Goal: Information Seeking & Learning: Learn about a topic

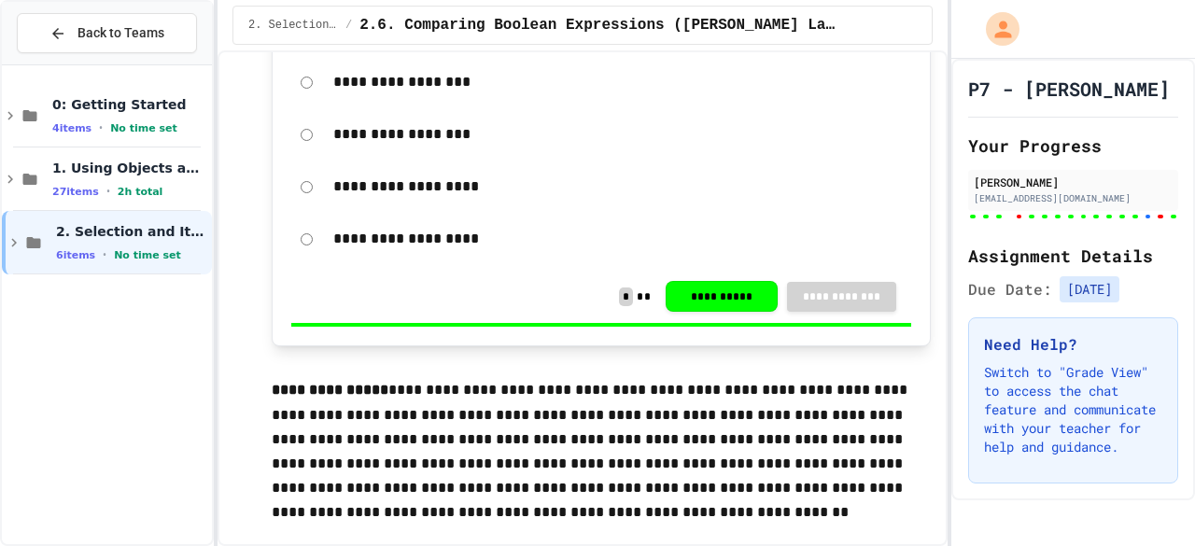
scroll to position [21127, 0]
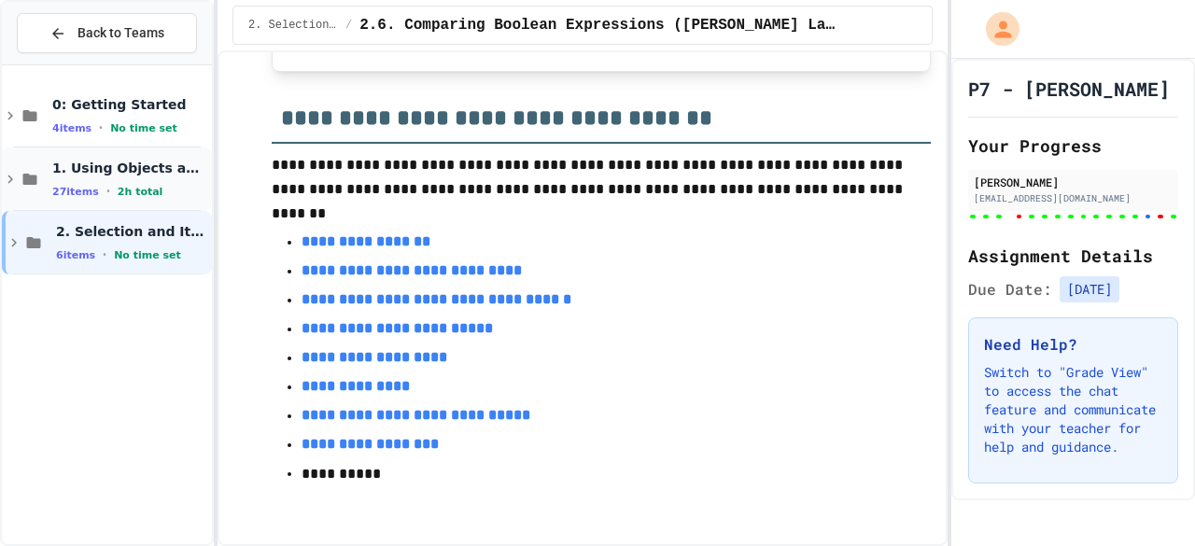
click at [119, 173] on span "1. Using Objects and Methods" at bounding box center [130, 168] width 156 height 17
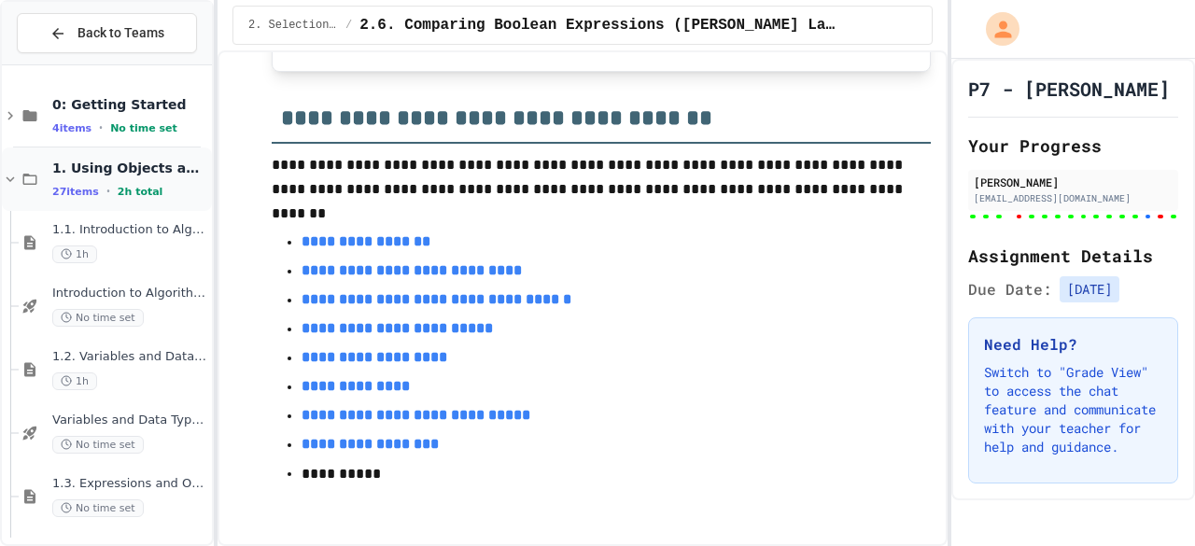
click at [102, 173] on span "1. Using Objects and Methods" at bounding box center [130, 168] width 156 height 17
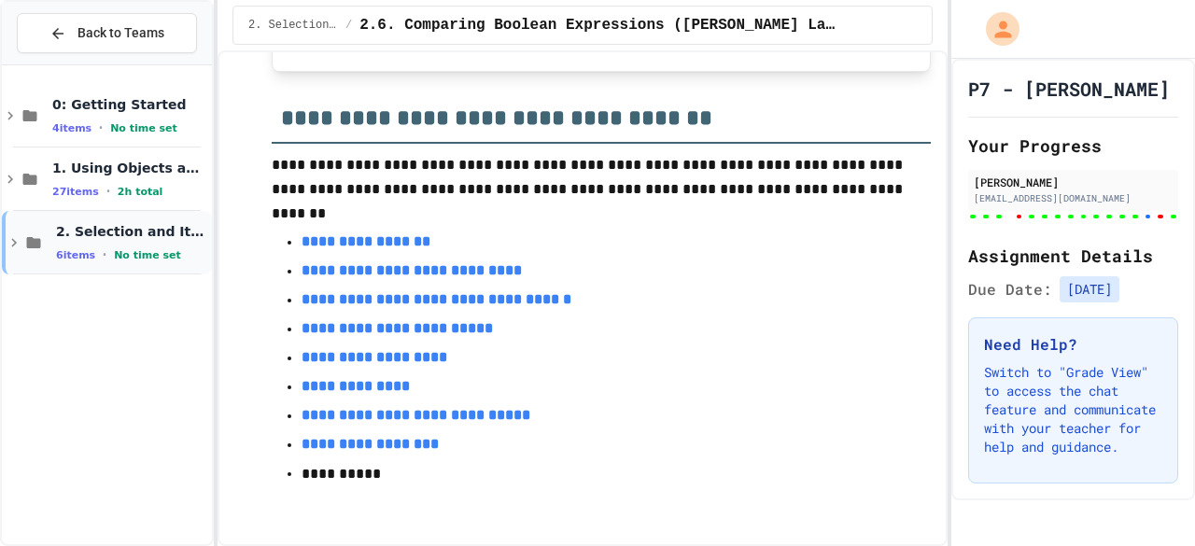
click at [93, 242] on div "2. Selection and Iteration 6 items • No time set" at bounding box center [132, 242] width 152 height 39
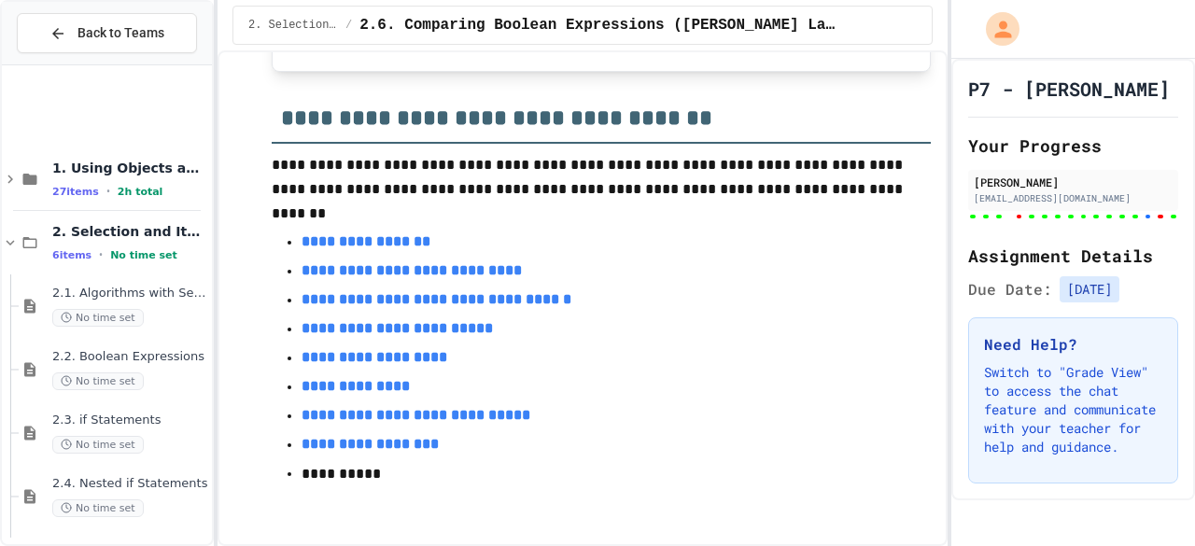
scroll to position [128, 0]
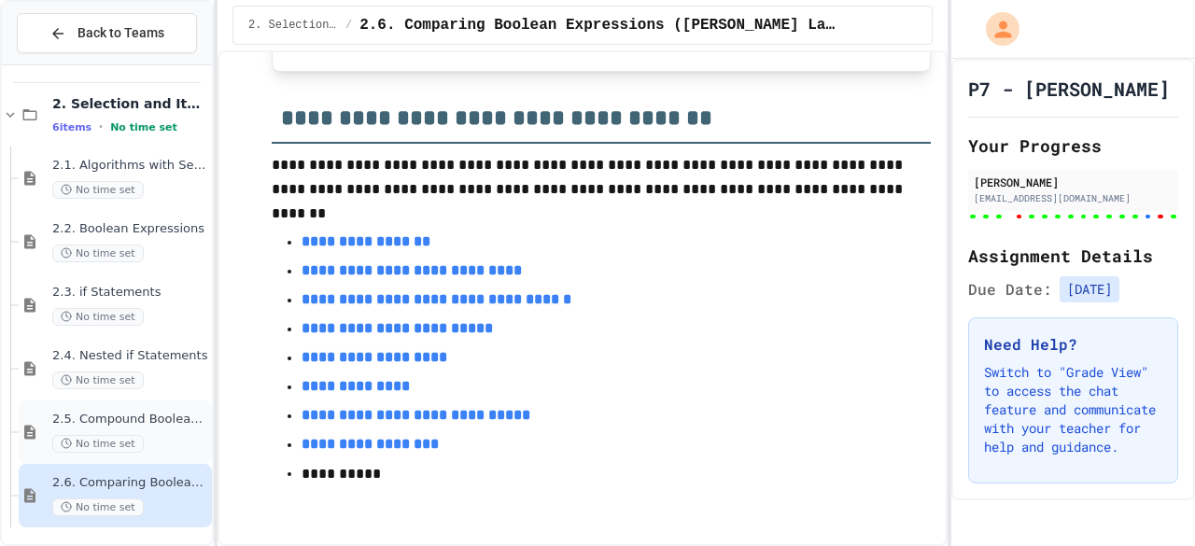
click at [146, 431] on div "2.5. Compound Boolean Expressions No time set" at bounding box center [130, 432] width 156 height 41
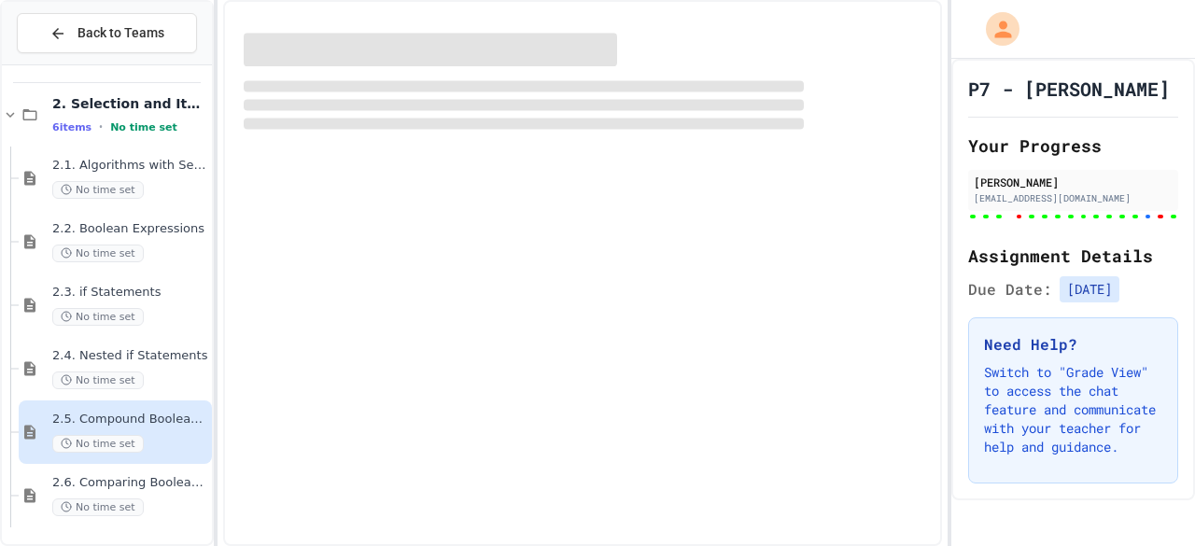
scroll to position [106, 0]
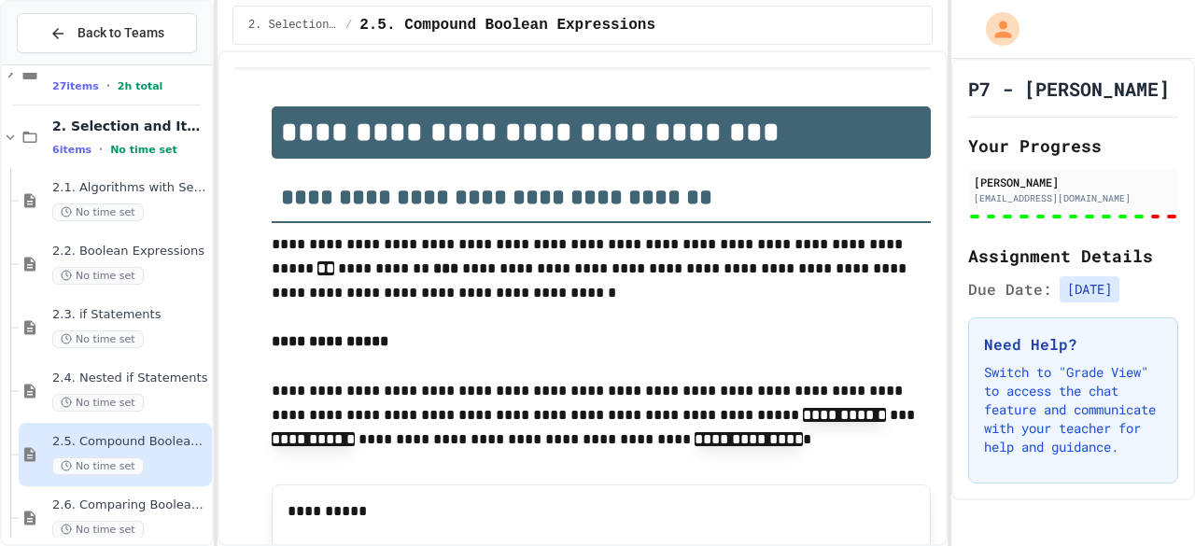
click at [145, 390] on div "2.4. Nested if Statements No time set" at bounding box center [130, 391] width 156 height 41
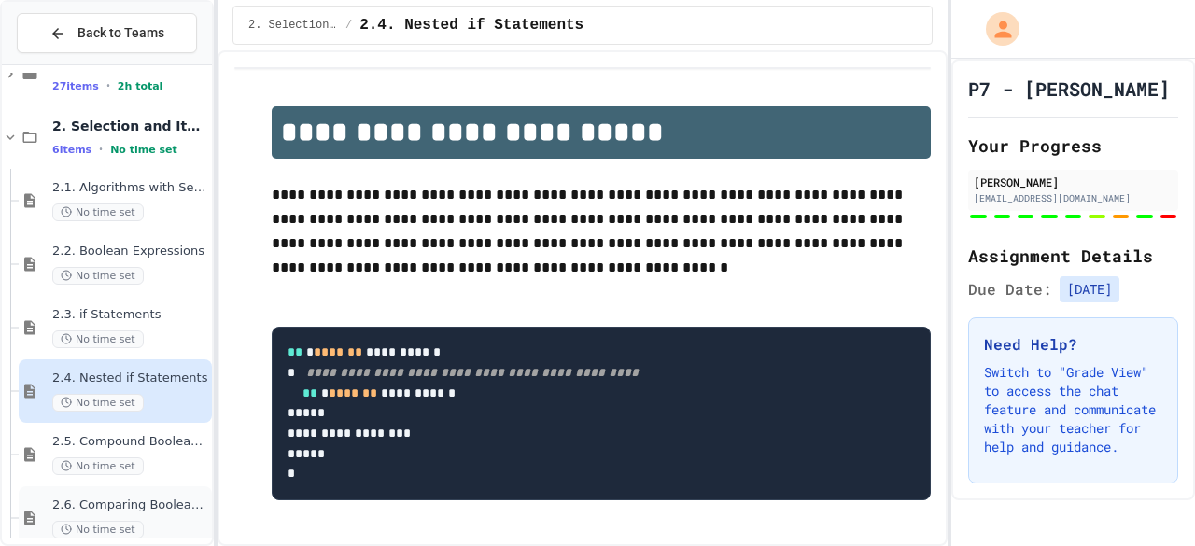
click at [140, 499] on span "2.6. Comparing Boolean Expressions ([PERSON_NAME] Laws)" at bounding box center [130, 506] width 156 height 16
